Goal: Browse casually: Explore the website without a specific task or goal

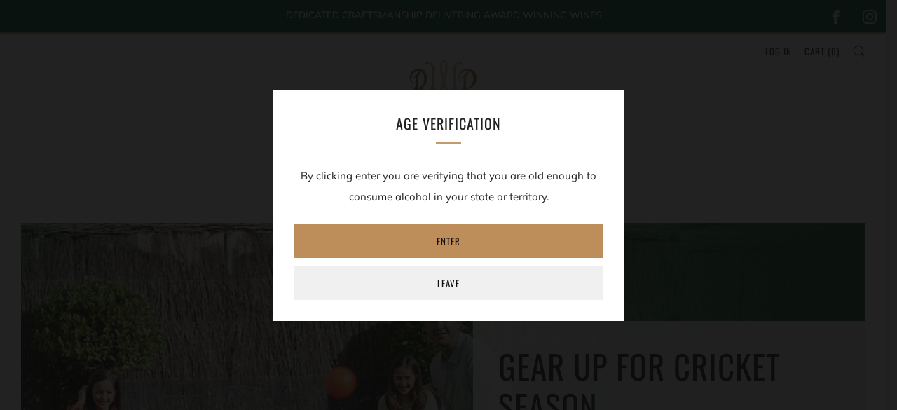
click at [477, 238] on link "Enter" at bounding box center [448, 241] width 308 height 34
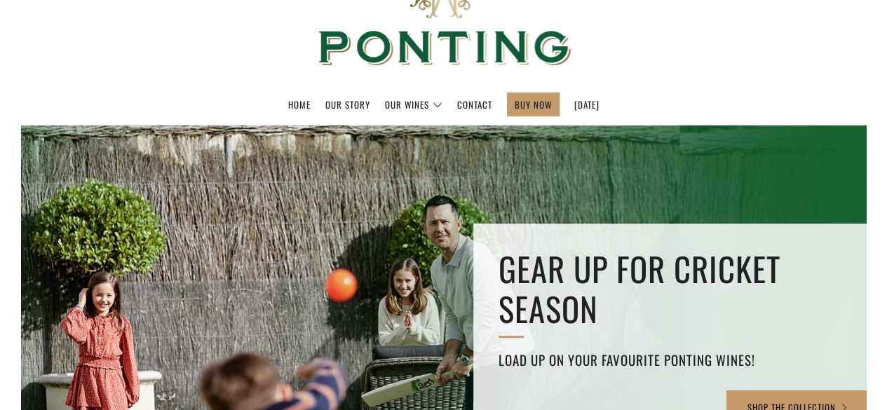
scroll to position [140, 0]
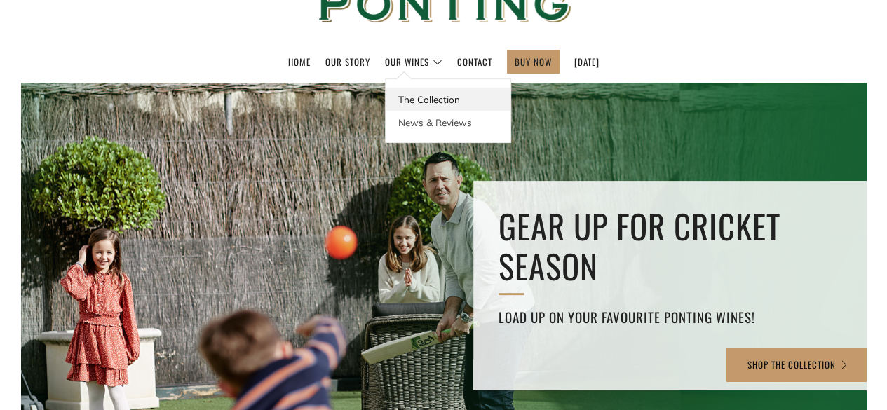
click at [406, 105] on link "The Collection" at bounding box center [448, 99] width 125 height 23
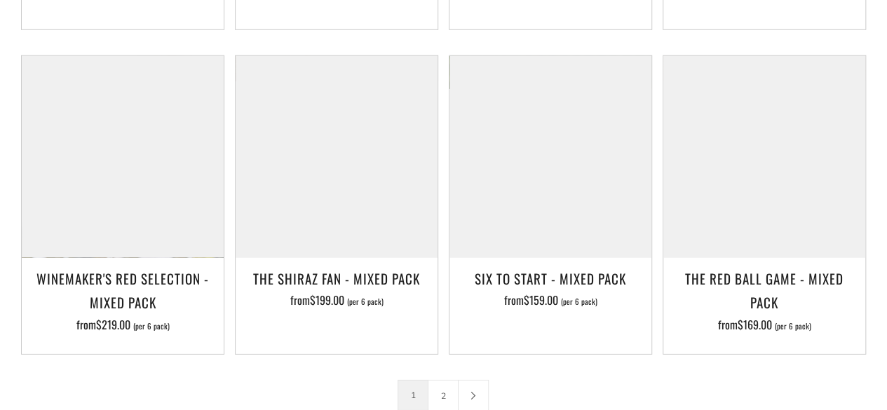
scroll to position [2033, 0]
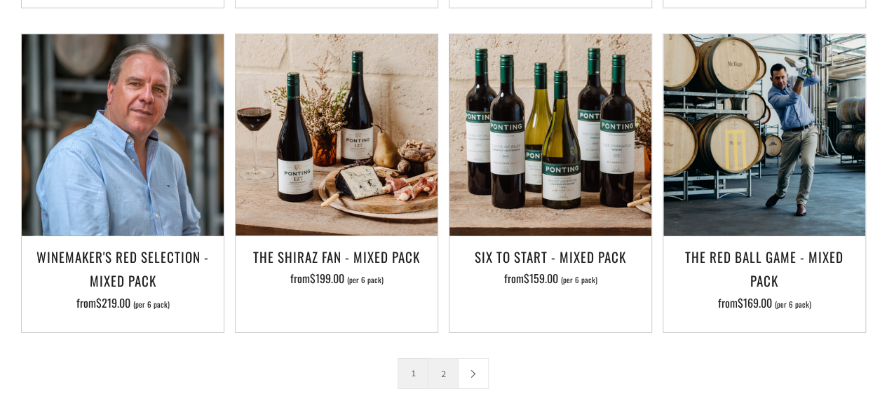
click at [446, 359] on link "2" at bounding box center [442, 373] width 29 height 29
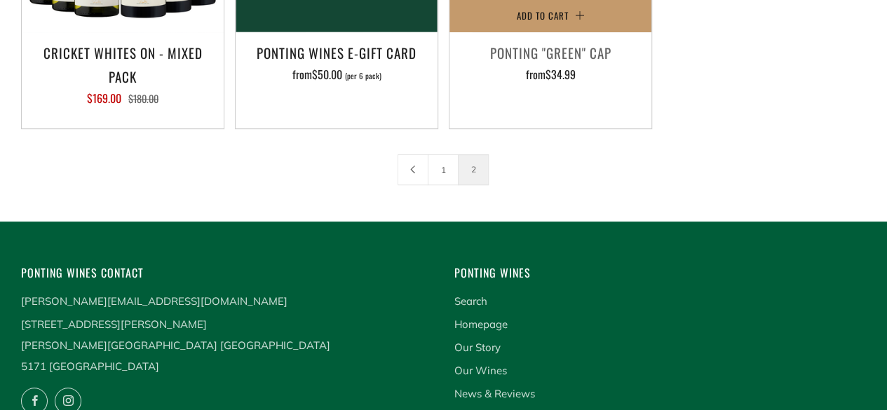
scroll to position [561, 0]
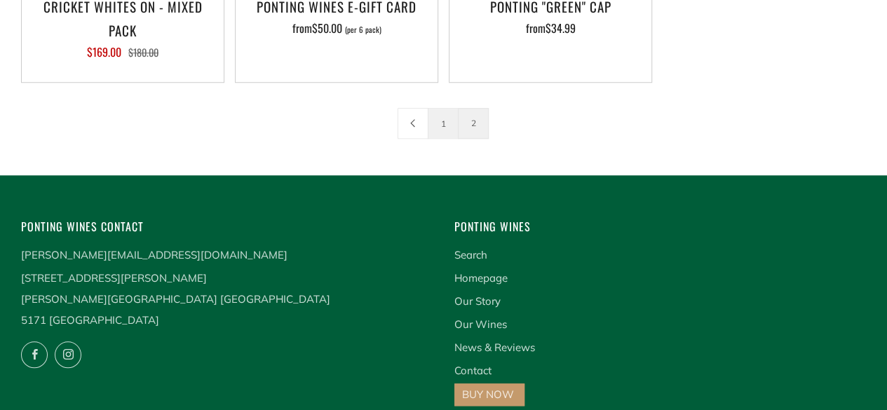
click at [439, 132] on link "1" at bounding box center [442, 123] width 29 height 29
